Goal: Task Accomplishment & Management: Complete application form

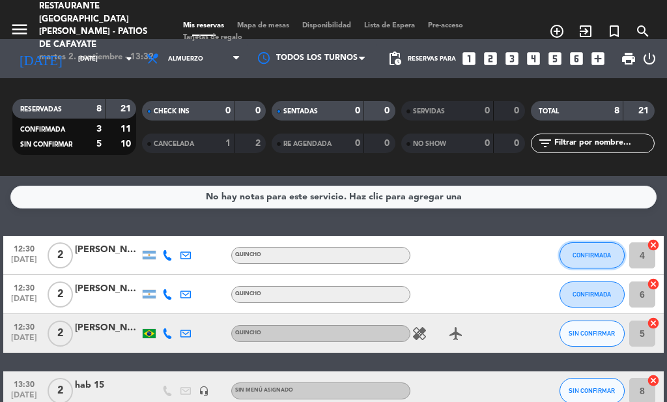
click at [593, 263] on button "CONFIRMADA" at bounding box center [592, 255] width 65 height 26
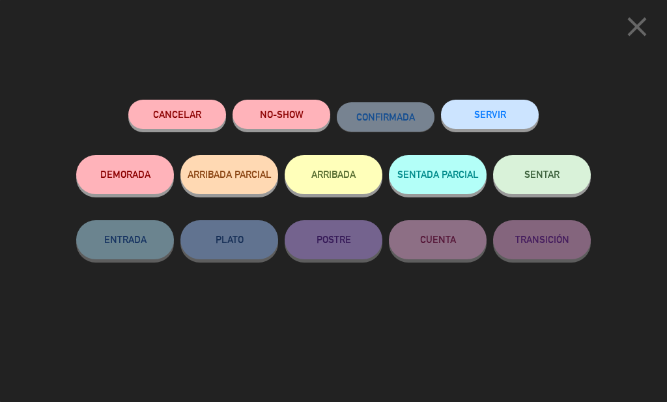
click at [313, 179] on button "ARRIBADA" at bounding box center [334, 174] width 98 height 39
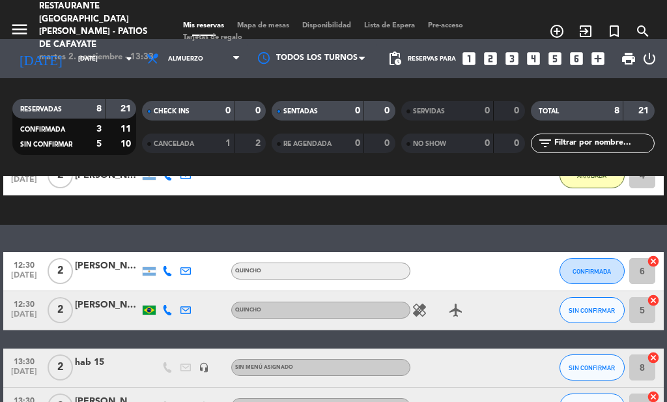
scroll to position [156, 0]
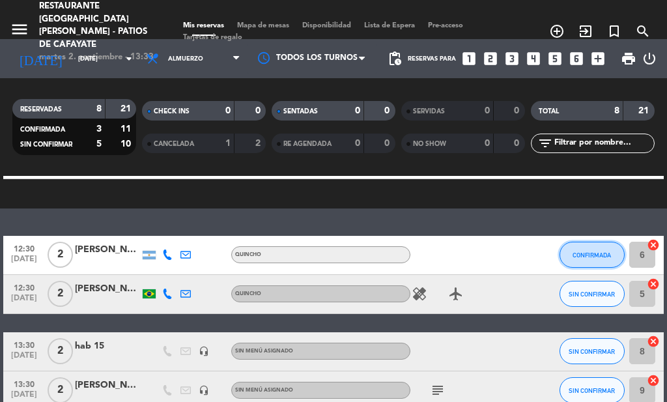
click at [605, 259] on button "CONFIRMADA" at bounding box center [592, 255] width 65 height 26
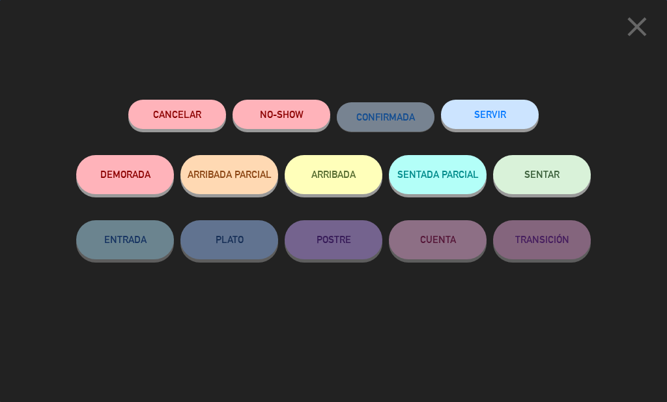
drag, startPoint x: 339, startPoint y: 176, endPoint x: 332, endPoint y: 186, distance: 12.1
click at [339, 178] on button "ARRIBADA" at bounding box center [334, 174] width 98 height 39
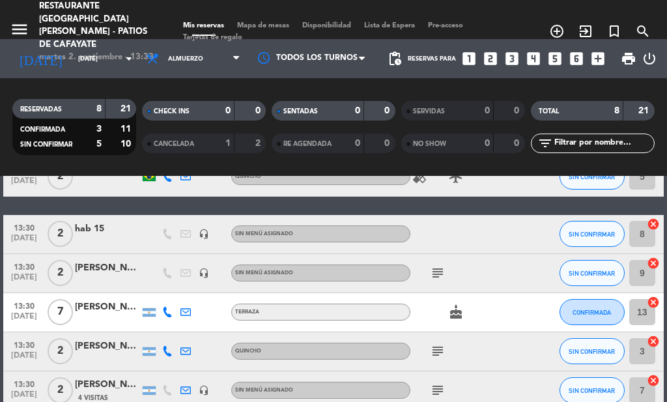
scroll to position [195, 0]
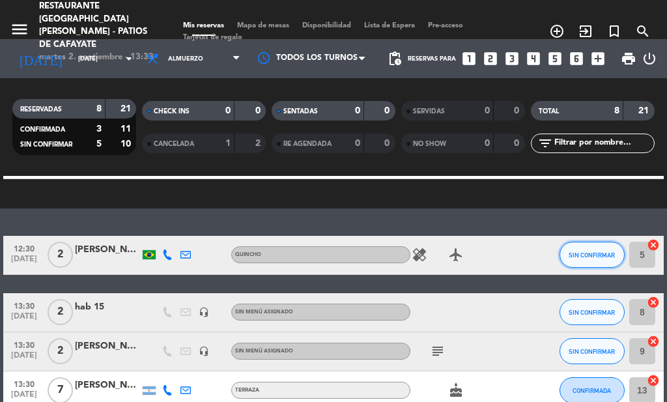
click at [593, 253] on span "SIN CONFIRMAR" at bounding box center [592, 255] width 46 height 7
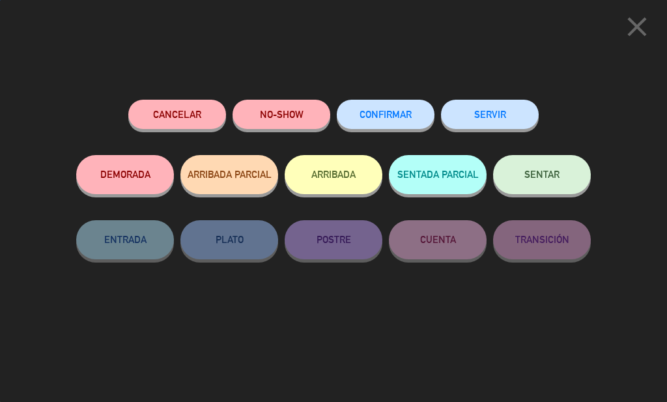
click at [315, 177] on button "ARRIBADA" at bounding box center [334, 174] width 98 height 39
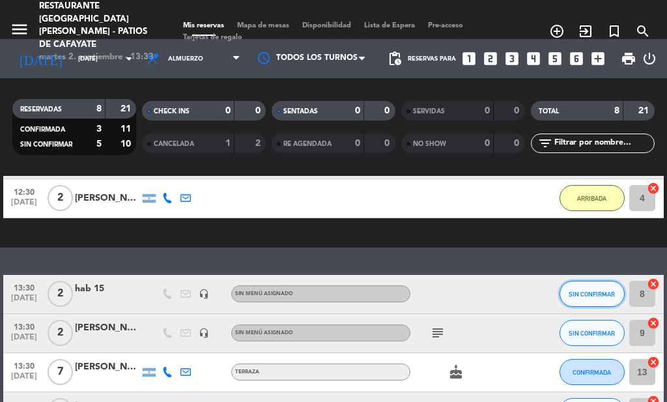
click at [571, 292] on span "SIN CONFIRMAR" at bounding box center [592, 294] width 46 height 7
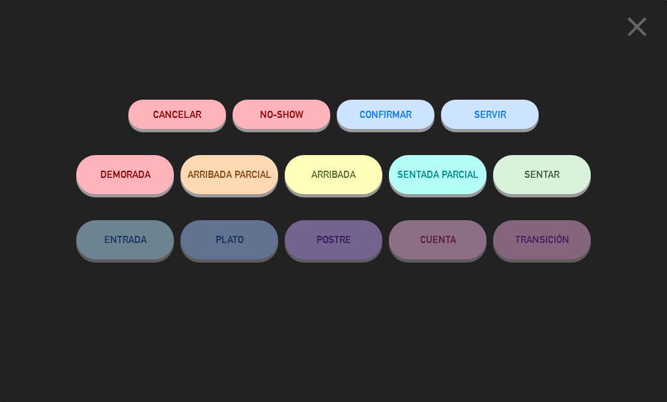
click at [330, 184] on button "ARRIBADA" at bounding box center [334, 174] width 98 height 39
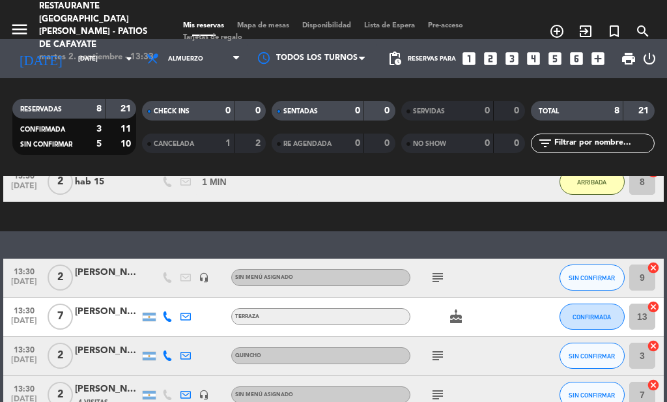
scroll to position [347, 0]
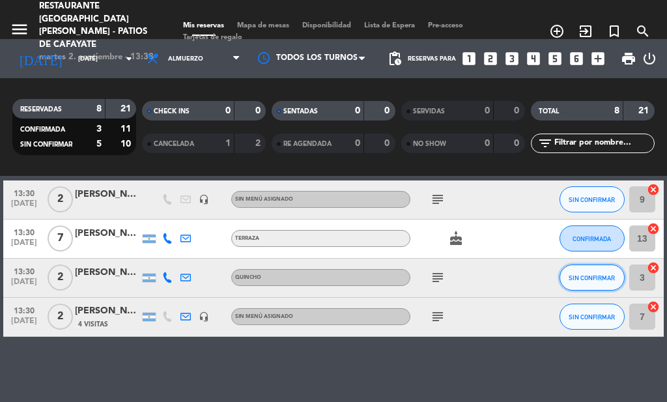
click at [583, 274] on span "SIN CONFIRMAR" at bounding box center [592, 277] width 46 height 7
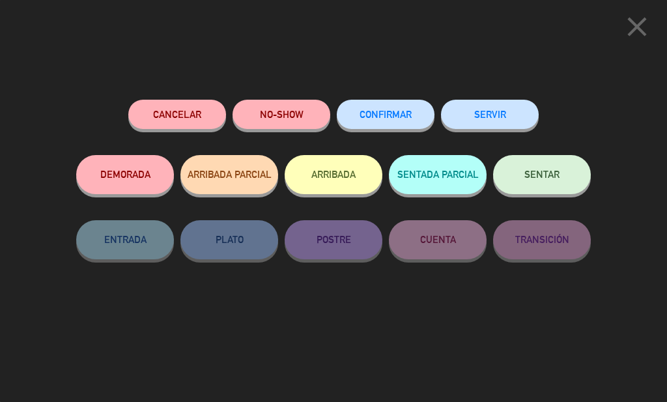
click at [355, 180] on button "ARRIBADA" at bounding box center [334, 174] width 98 height 39
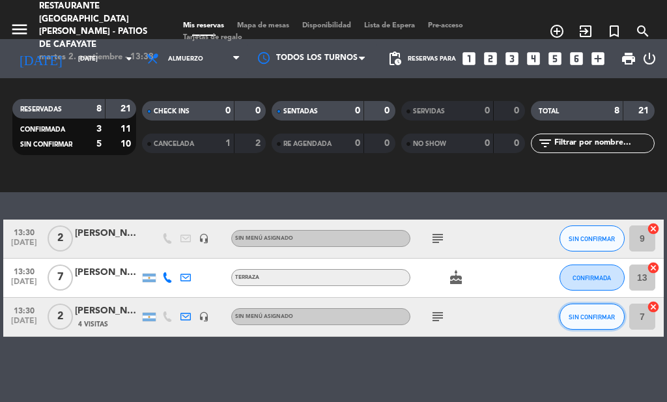
click at [612, 315] on span "SIN CONFIRMAR" at bounding box center [592, 316] width 46 height 7
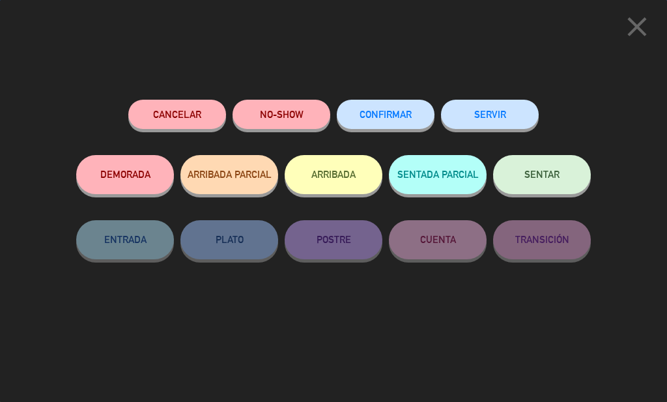
click at [349, 173] on button "ARRIBADA" at bounding box center [334, 174] width 98 height 39
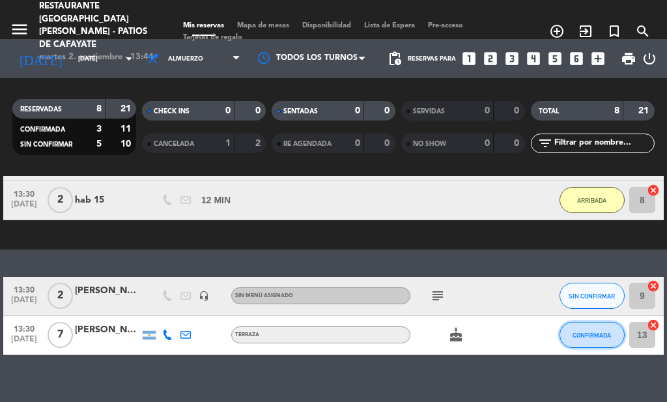
click at [605, 334] on span "CONFIRMADA" at bounding box center [592, 335] width 38 height 7
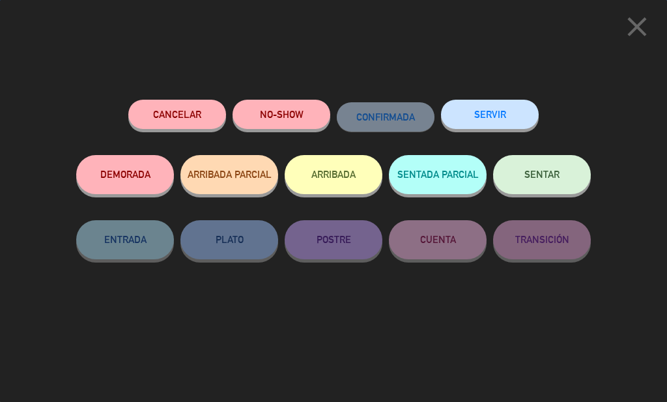
click at [325, 184] on button "ARRIBADA" at bounding box center [334, 174] width 98 height 39
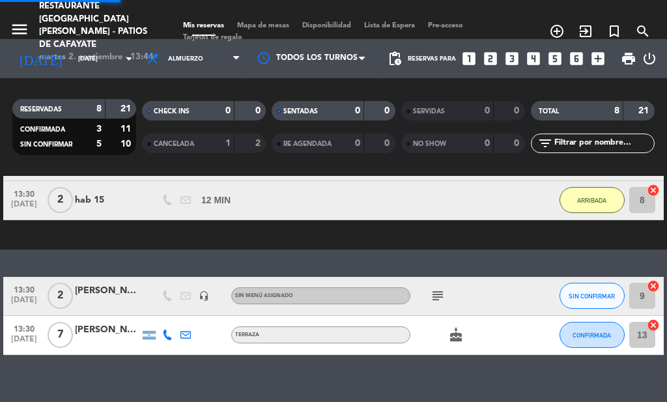
click at [435, 302] on div "No hay notas para este servicio. Haz clic para agregar una exit_to_app CHECK IN…" at bounding box center [333, 289] width 667 height 226
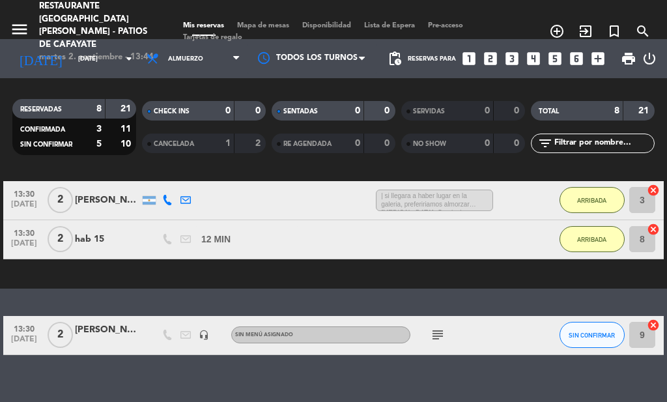
click at [441, 341] on icon "subject" at bounding box center [438, 335] width 16 height 16
click at [440, 336] on icon "subject" at bounding box center [438, 335] width 16 height 16
click at [590, 334] on span "SIN CONFIRMAR" at bounding box center [592, 335] width 46 height 7
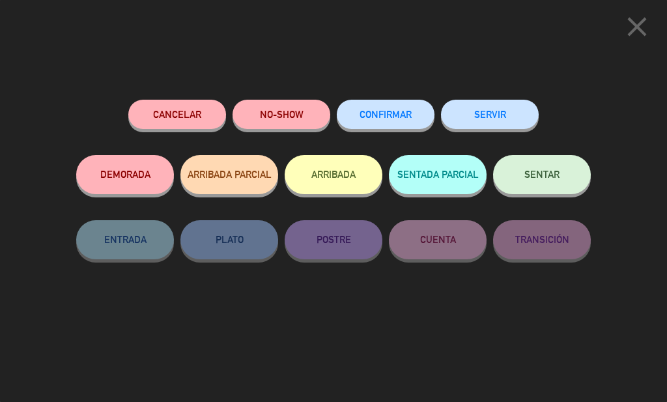
click at [338, 180] on button "ARRIBADA" at bounding box center [334, 174] width 98 height 39
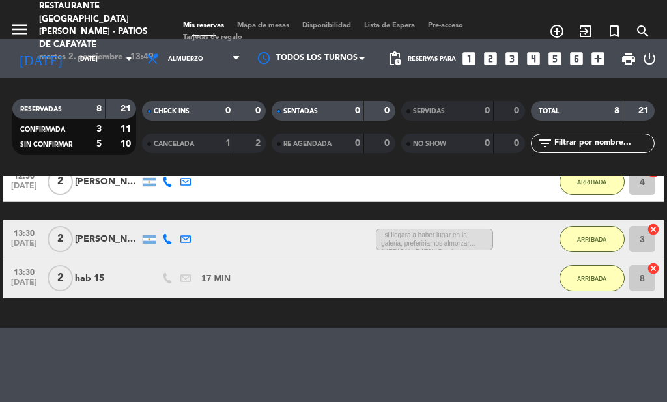
scroll to position [0, 0]
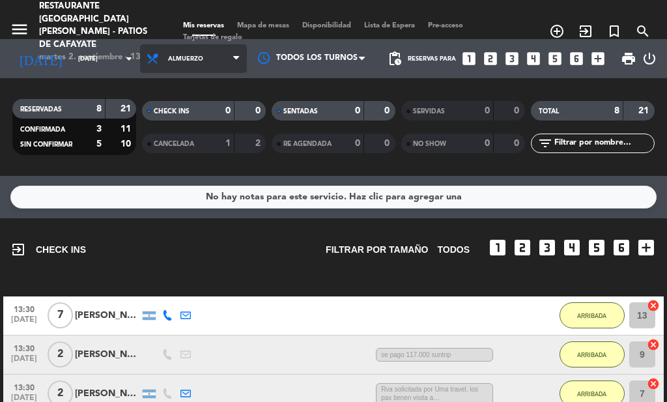
click at [153, 64] on span "Almuerzo" at bounding box center [193, 58] width 107 height 29
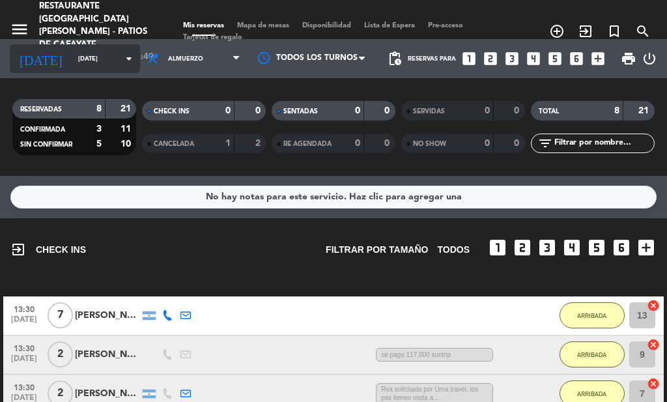
click at [105, 65] on input "[DATE]" at bounding box center [114, 59] width 85 height 20
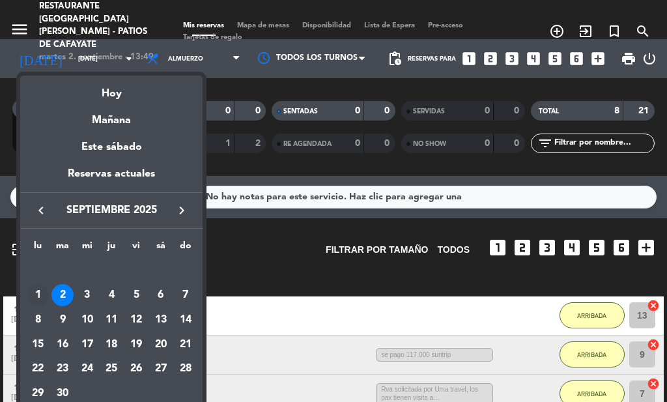
click at [41, 296] on div "1" at bounding box center [38, 295] width 22 height 22
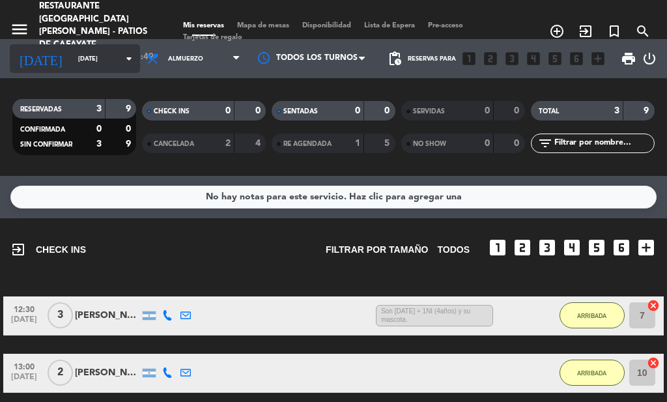
click at [38, 56] on icon "[DATE]" at bounding box center [41, 59] width 62 height 26
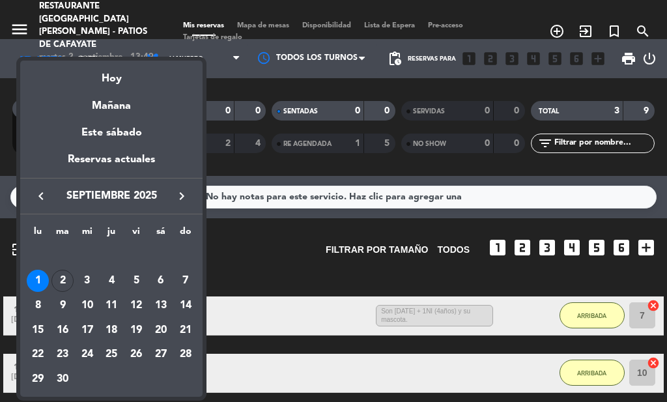
click at [35, 197] on icon "keyboard_arrow_left" at bounding box center [41, 196] width 16 height 16
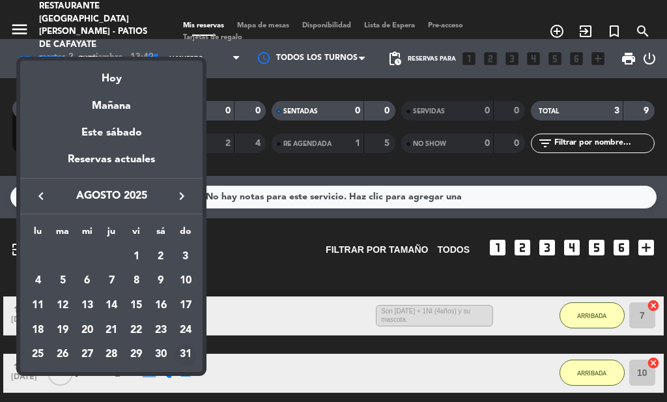
click at [188, 346] on div "31" at bounding box center [186, 355] width 22 height 22
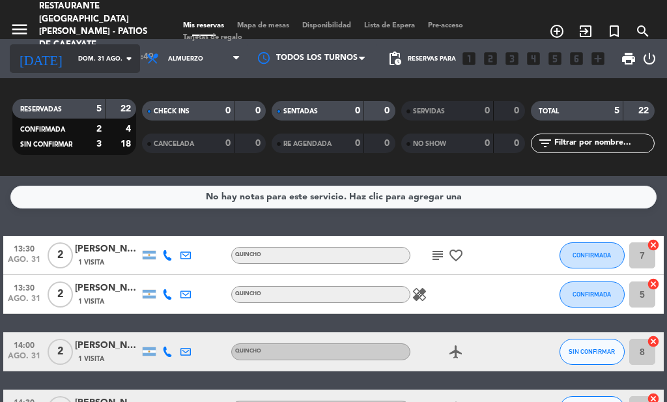
click at [113, 45] on div "[DATE] [DATE] arrow_drop_down" at bounding box center [75, 58] width 130 height 29
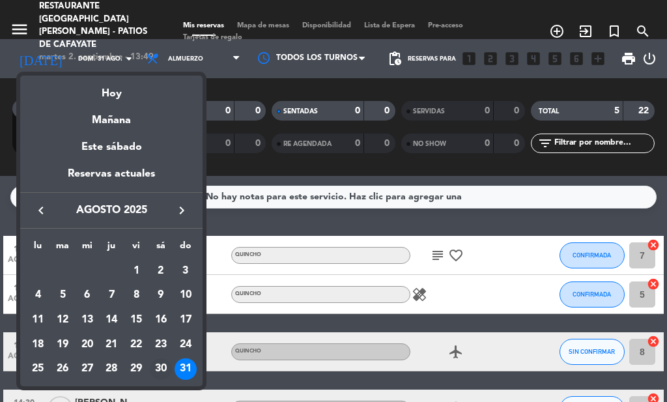
click at [162, 362] on div "30" at bounding box center [161, 369] width 22 height 22
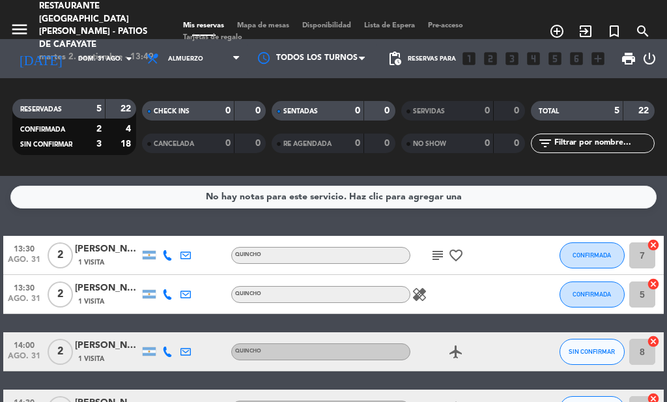
type input "sáb. 30 ago."
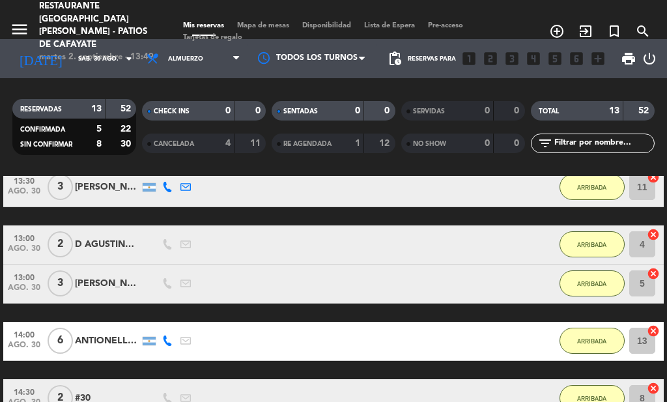
scroll to position [27, 0]
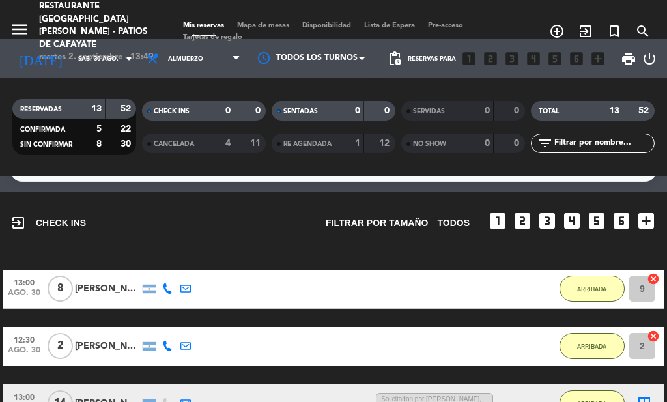
click at [459, 22] on span "Pre-acceso" at bounding box center [446, 25] width 48 height 7
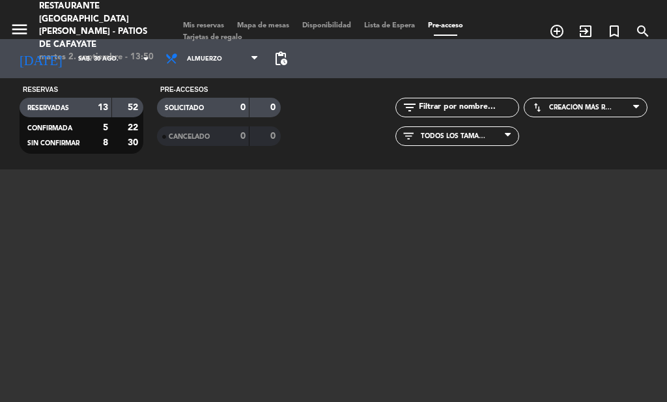
scroll to position [12, 0]
click at [199, 20] on div "Mis reservas Mapa de mesas Disponibilidad Lista de Espera Pre-acceso Tarjetas d…" at bounding box center [334, 31] width 314 height 23
click at [200, 22] on span "Mis reservas" at bounding box center [204, 25] width 54 height 7
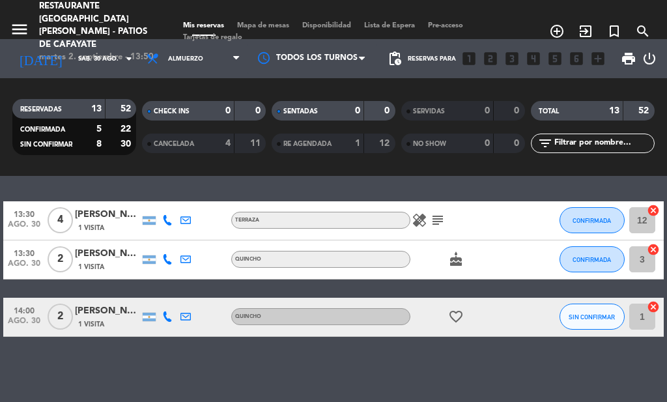
scroll to position [261, 0]
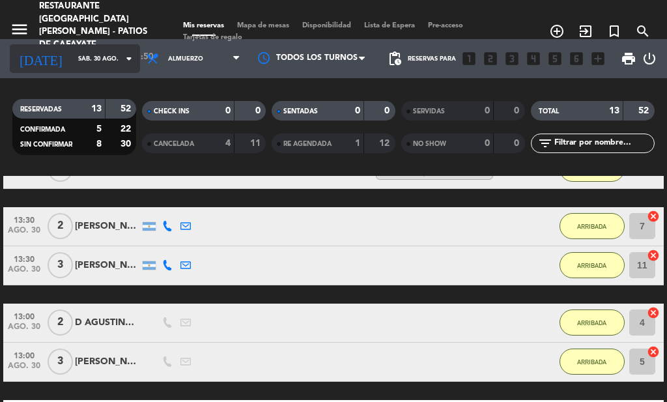
click at [83, 61] on input "sáb. 30 ago." at bounding box center [114, 59] width 85 height 20
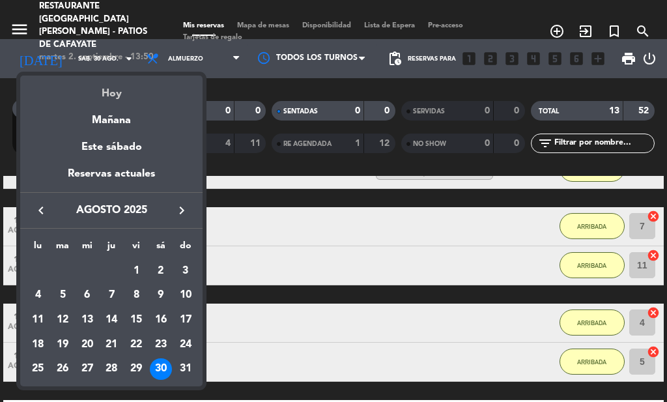
click at [130, 85] on div "Hoy" at bounding box center [111, 89] width 182 height 27
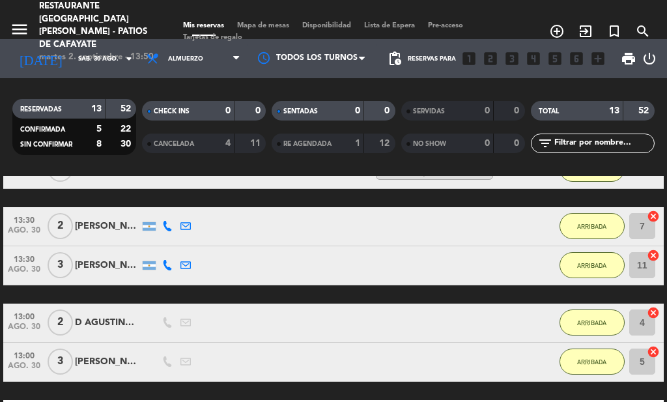
type input "[DATE]"
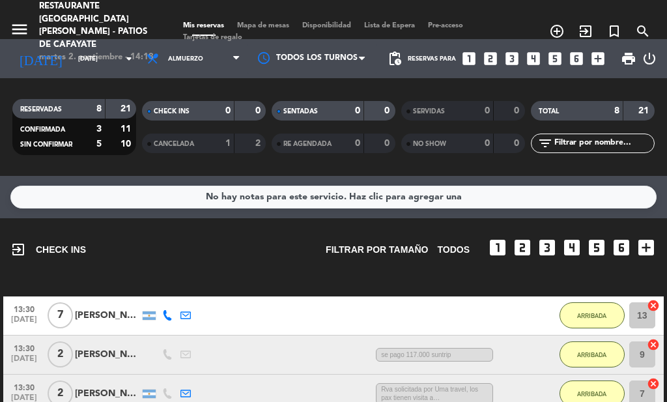
scroll to position [0, 0]
click at [537, 59] on icon "looks_4" at bounding box center [533, 58] width 17 height 17
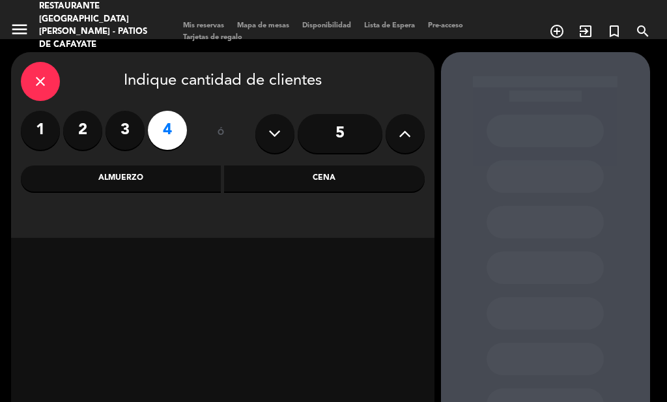
click at [115, 176] on div "Almuerzo" at bounding box center [121, 179] width 201 height 26
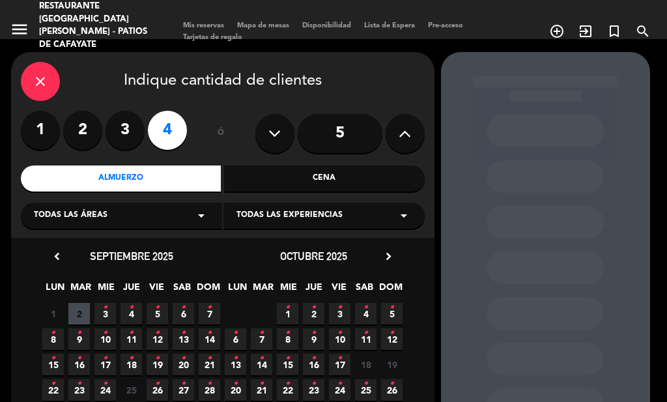
click at [42, 72] on div "close" at bounding box center [40, 81] width 39 height 39
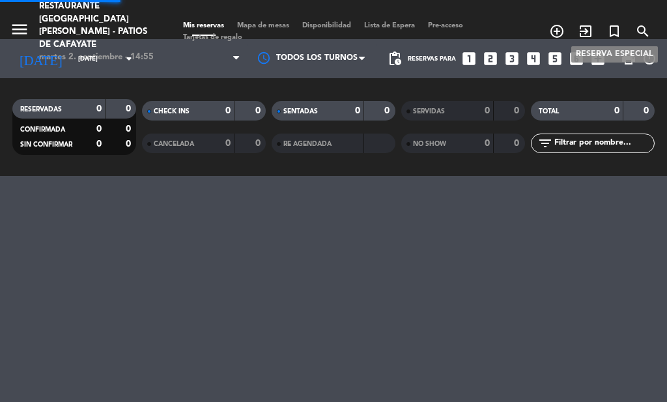
click at [616, 23] on icon "turned_in_not" at bounding box center [615, 31] width 16 height 16
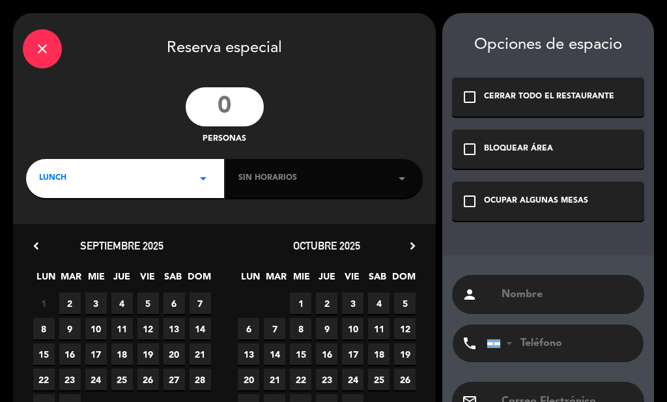
click at [209, 109] on input "number" at bounding box center [225, 106] width 78 height 39
type input "4"
click at [472, 205] on icon "check_box_outline_blank" at bounding box center [470, 202] width 16 height 16
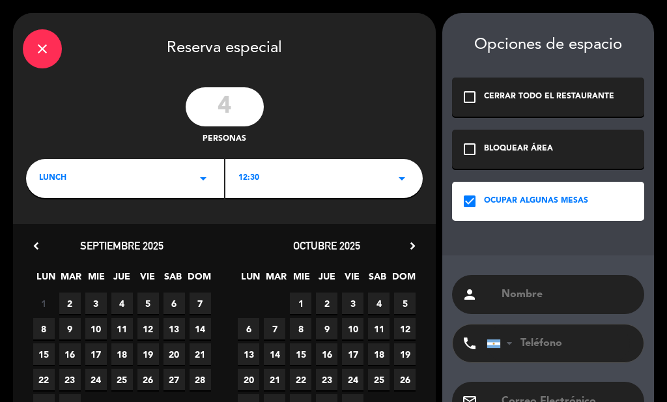
click at [522, 298] on input "text" at bounding box center [567, 294] width 134 height 18
type input "[PERSON_NAME]"
click at [61, 302] on span "2" at bounding box center [70, 304] width 22 height 22
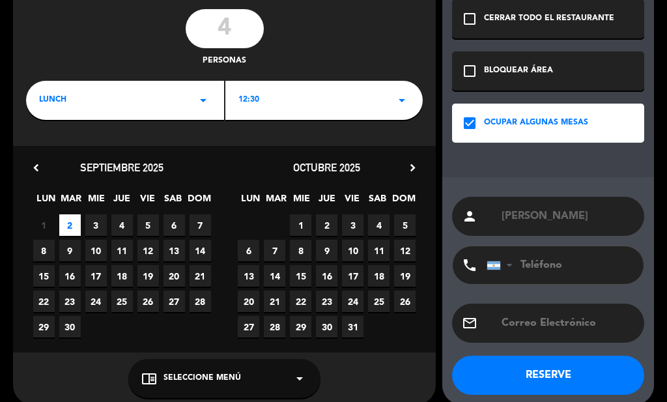
click at [361, 103] on div "12:30 arrow_drop_down" at bounding box center [324, 100] width 198 height 39
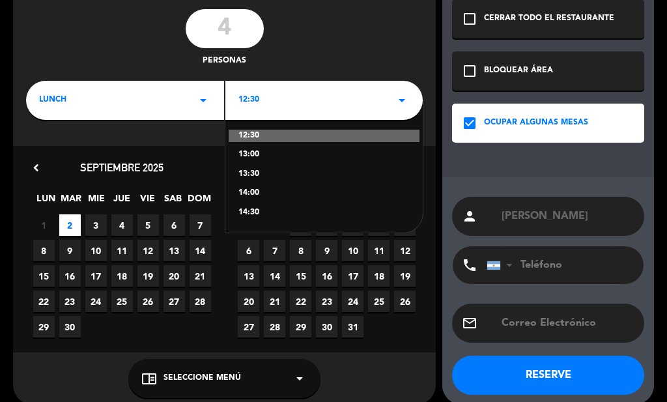
click at [250, 213] on div "14:30" at bounding box center [324, 213] width 172 height 13
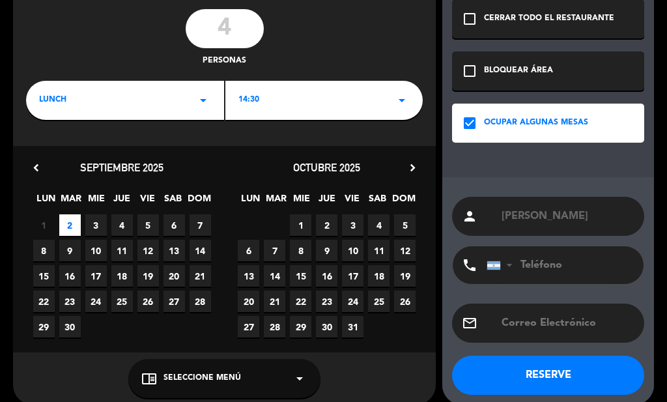
click at [544, 374] on button "RESERVE" at bounding box center [548, 375] width 192 height 39
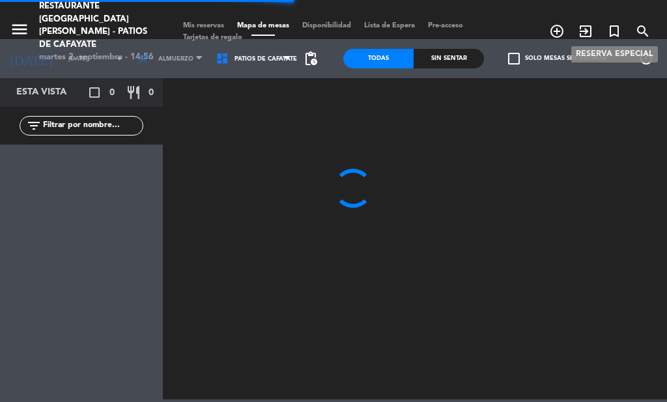
click at [618, 23] on icon "turned_in_not" at bounding box center [615, 31] width 16 height 16
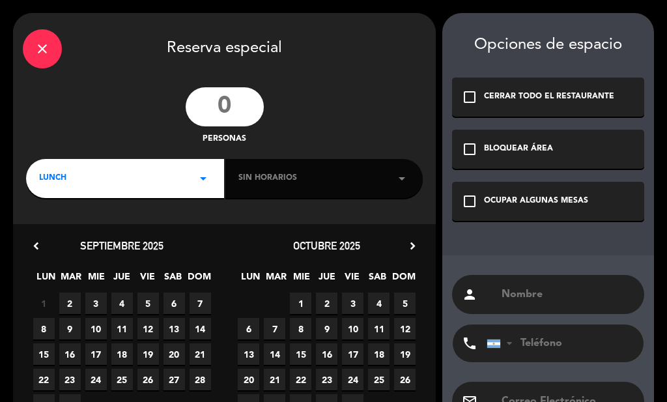
click at [228, 107] on input "number" at bounding box center [225, 106] width 78 height 39
type input "2"
click at [340, 190] on div "Sin horarios arrow_drop_down" at bounding box center [324, 178] width 198 height 39
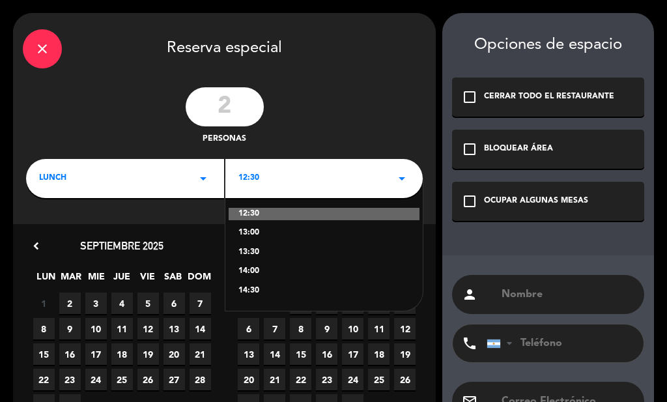
click at [248, 291] on div "14:30" at bounding box center [324, 291] width 172 height 13
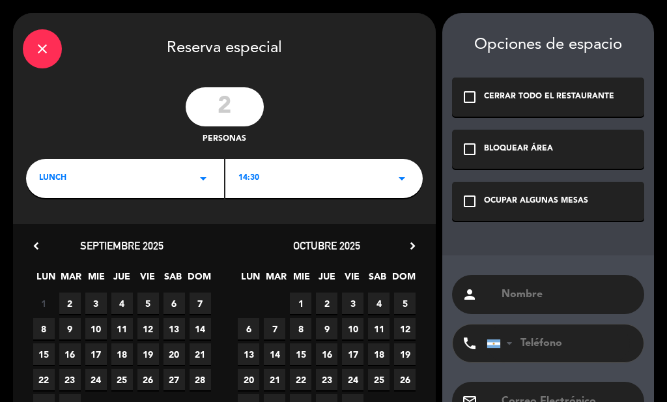
click at [76, 304] on span "2" at bounding box center [70, 304] width 22 height 22
click at [477, 203] on icon "check_box_outline_blank" at bounding box center [470, 202] width 16 height 16
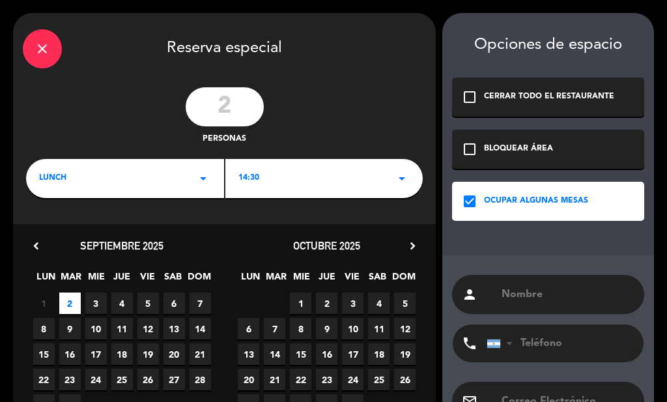
click at [527, 299] on input "text" at bounding box center [567, 294] width 134 height 18
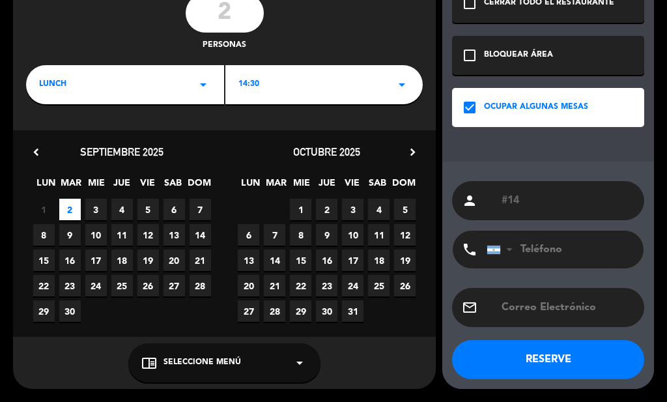
type input "#14"
click at [519, 353] on button "RESERVE" at bounding box center [548, 359] width 192 height 39
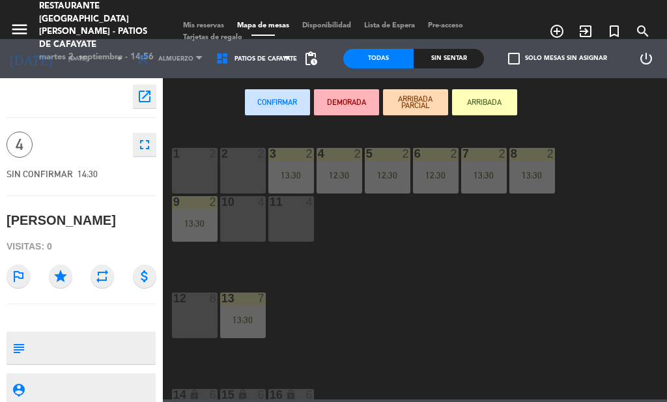
click at [207, 22] on span "Mis reservas" at bounding box center [204, 25] width 54 height 7
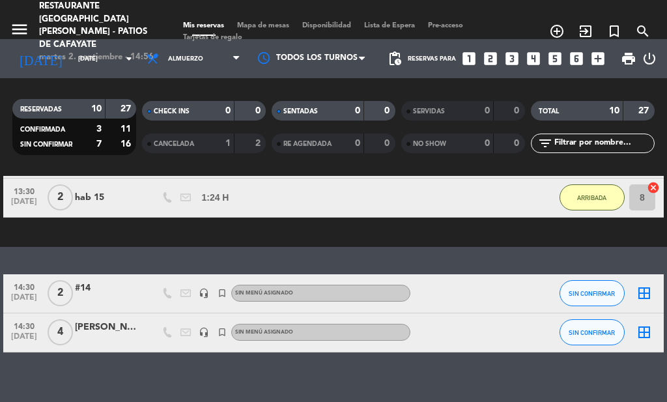
scroll to position [444, 0]
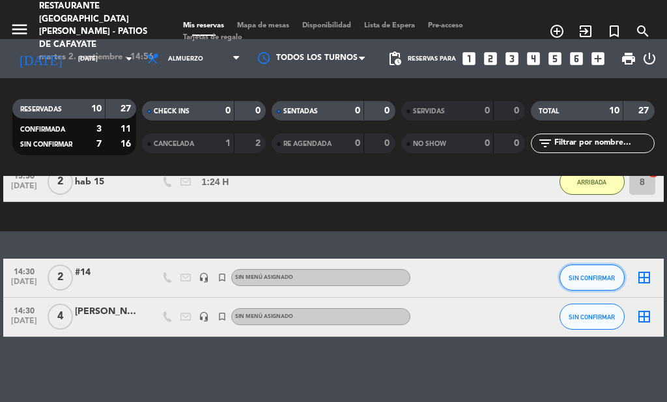
click at [588, 278] on span "SIN CONFIRMAR" at bounding box center [592, 277] width 46 height 7
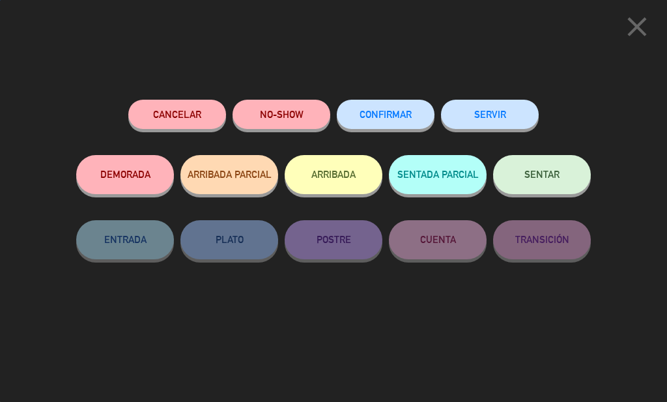
click at [323, 179] on button "ARRIBADA" at bounding box center [334, 174] width 98 height 39
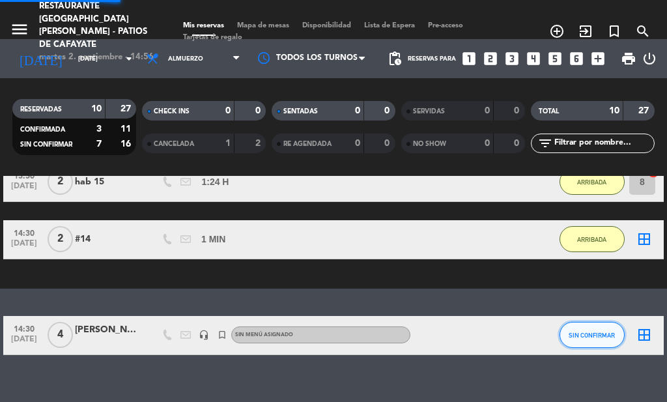
click at [581, 335] on span "SIN CONFIRMAR" at bounding box center [592, 335] width 46 height 7
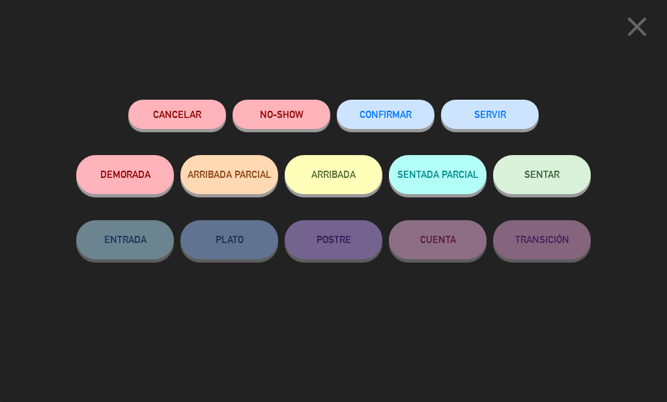
click at [321, 179] on button "ARRIBADA" at bounding box center [334, 174] width 98 height 39
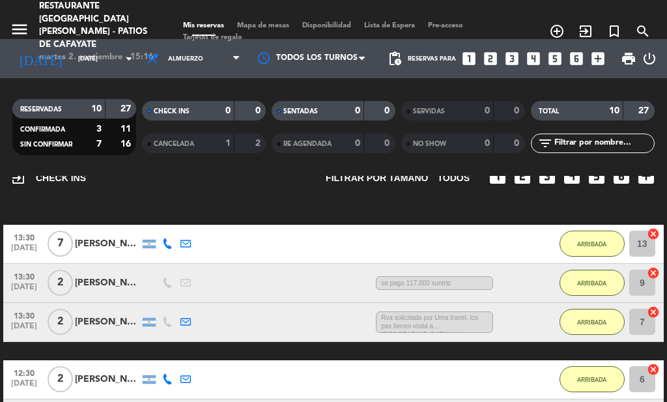
scroll to position [0, 0]
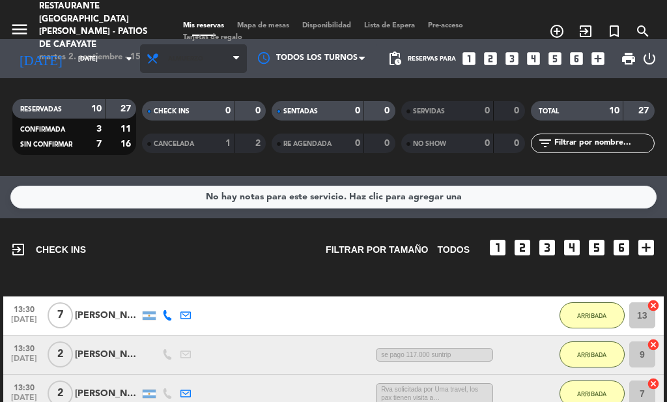
click at [168, 58] on span "Almuerzo" at bounding box center [185, 58] width 35 height 7
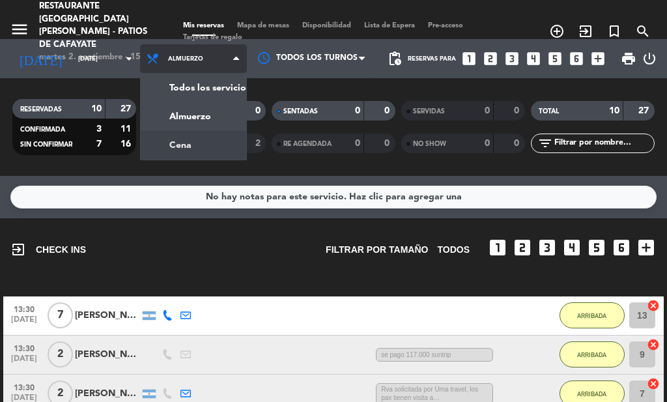
click at [172, 146] on div "menu Restaurante [GEOGRAPHIC_DATA][PERSON_NAME] - Patios de Cafayate [DATE] 2. …" at bounding box center [333, 88] width 667 height 176
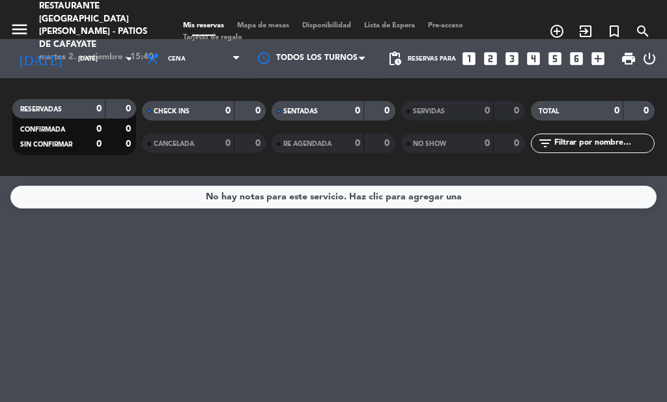
click at [491, 59] on icon "looks_two" at bounding box center [490, 58] width 17 height 17
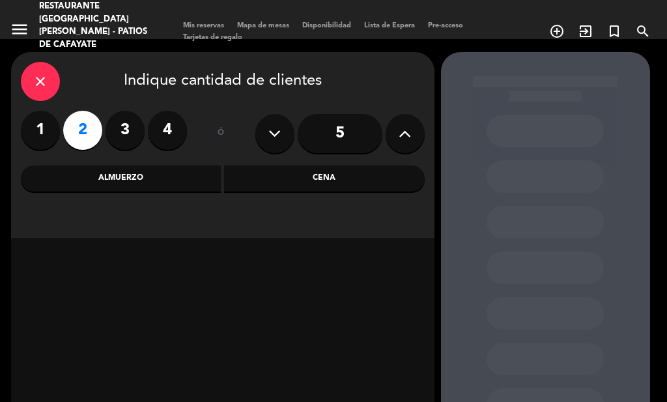
click at [320, 188] on div "Cena" at bounding box center [324, 179] width 201 height 26
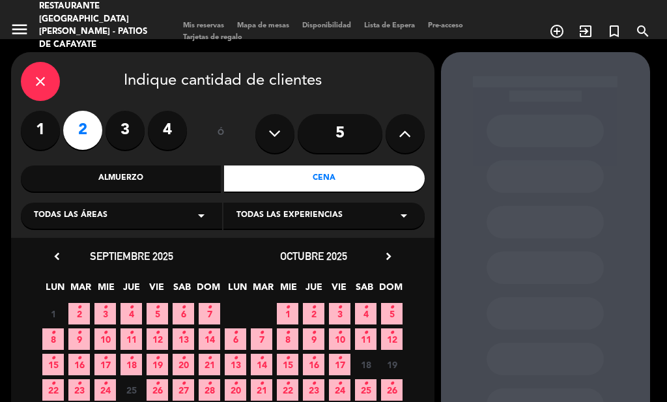
drag, startPoint x: 68, startPoint y: 314, endPoint x: 80, endPoint y: 319, distance: 13.2
click at [68, 314] on div "1 2 • 3 • 4 • 5 • 6 • 7 •" at bounding box center [131, 313] width 182 height 25
click at [80, 319] on span "2 •" at bounding box center [79, 314] width 22 height 22
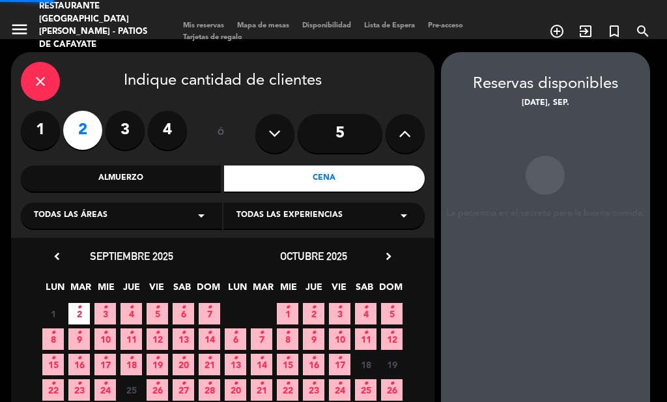
scroll to position [52, 0]
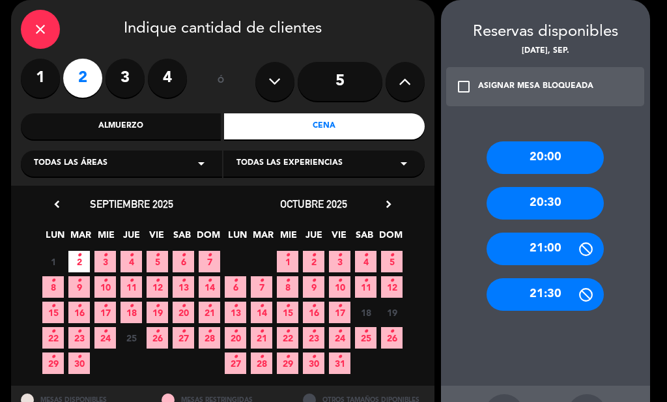
click at [534, 212] on div "20:30" at bounding box center [545, 203] width 117 height 33
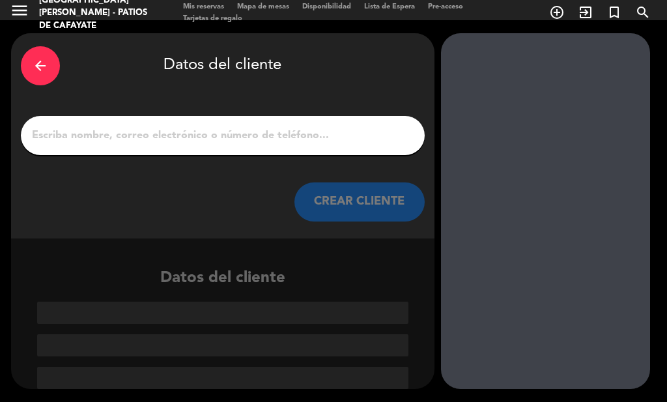
scroll to position [19, 0]
click at [272, 141] on input "1" at bounding box center [223, 135] width 384 height 18
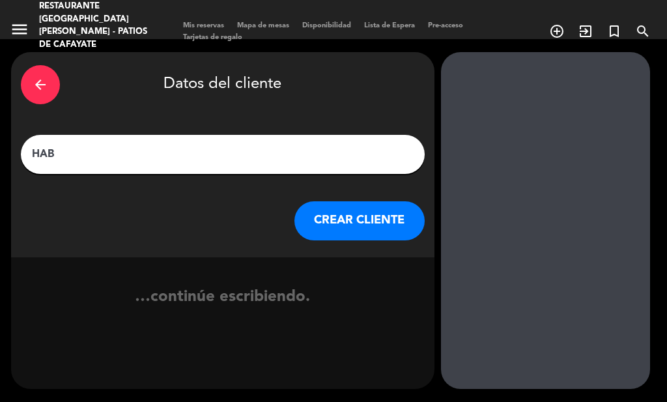
scroll to position [0, 0]
type input "HAB 26"
click at [364, 216] on button "CREAR CLIENTE" at bounding box center [360, 220] width 130 height 39
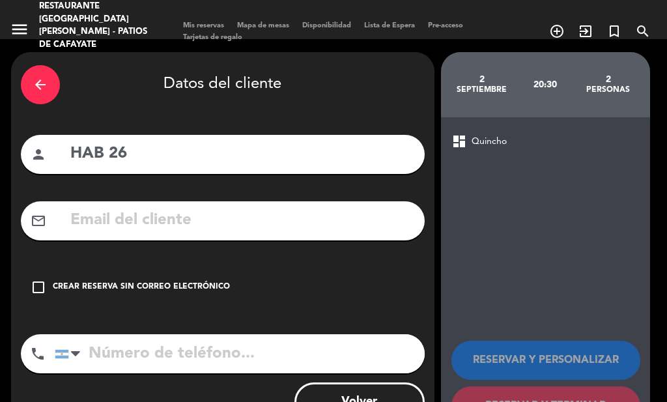
click at [205, 287] on div "Crear reserva sin correo electrónico" at bounding box center [141, 287] width 177 height 13
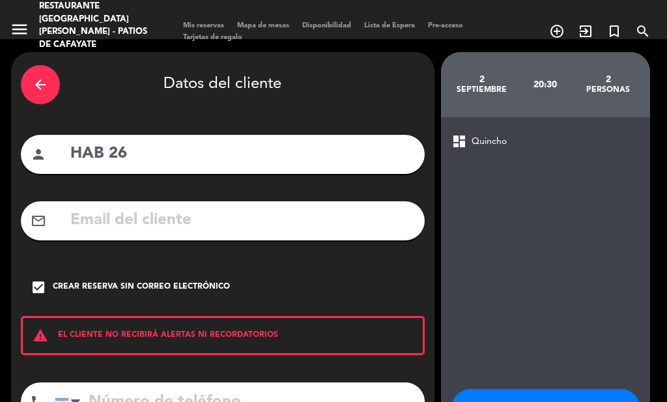
scroll to position [100, 0]
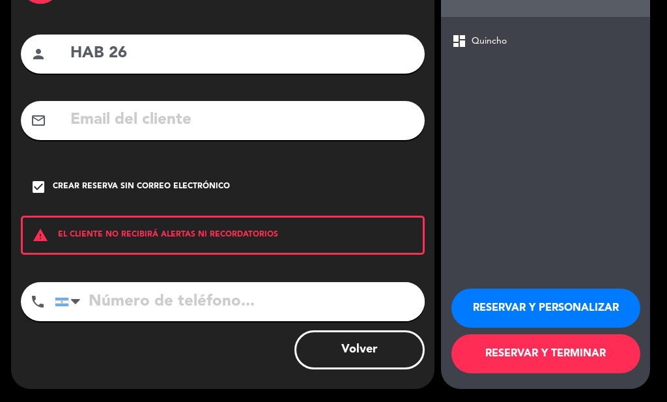
click at [521, 360] on button "RESERVAR Y TERMINAR" at bounding box center [546, 353] width 189 height 39
